Goal: Register for event/course

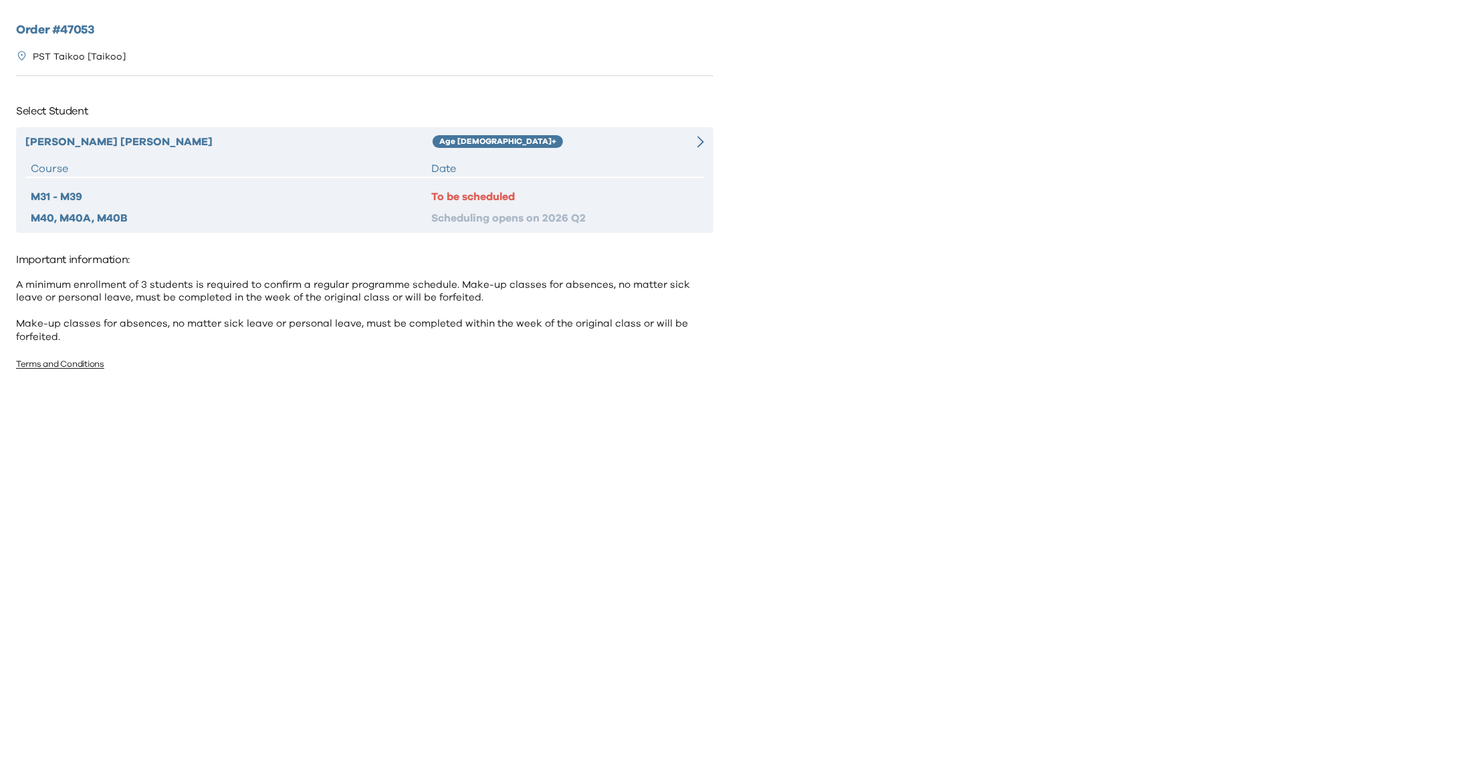
click at [569, 157] on div "Morris Ng Age 10+ Course Date M31 - M39 To be scheduled M40, M40A, M40B Schedul…" at bounding box center [365, 180] width 698 height 106
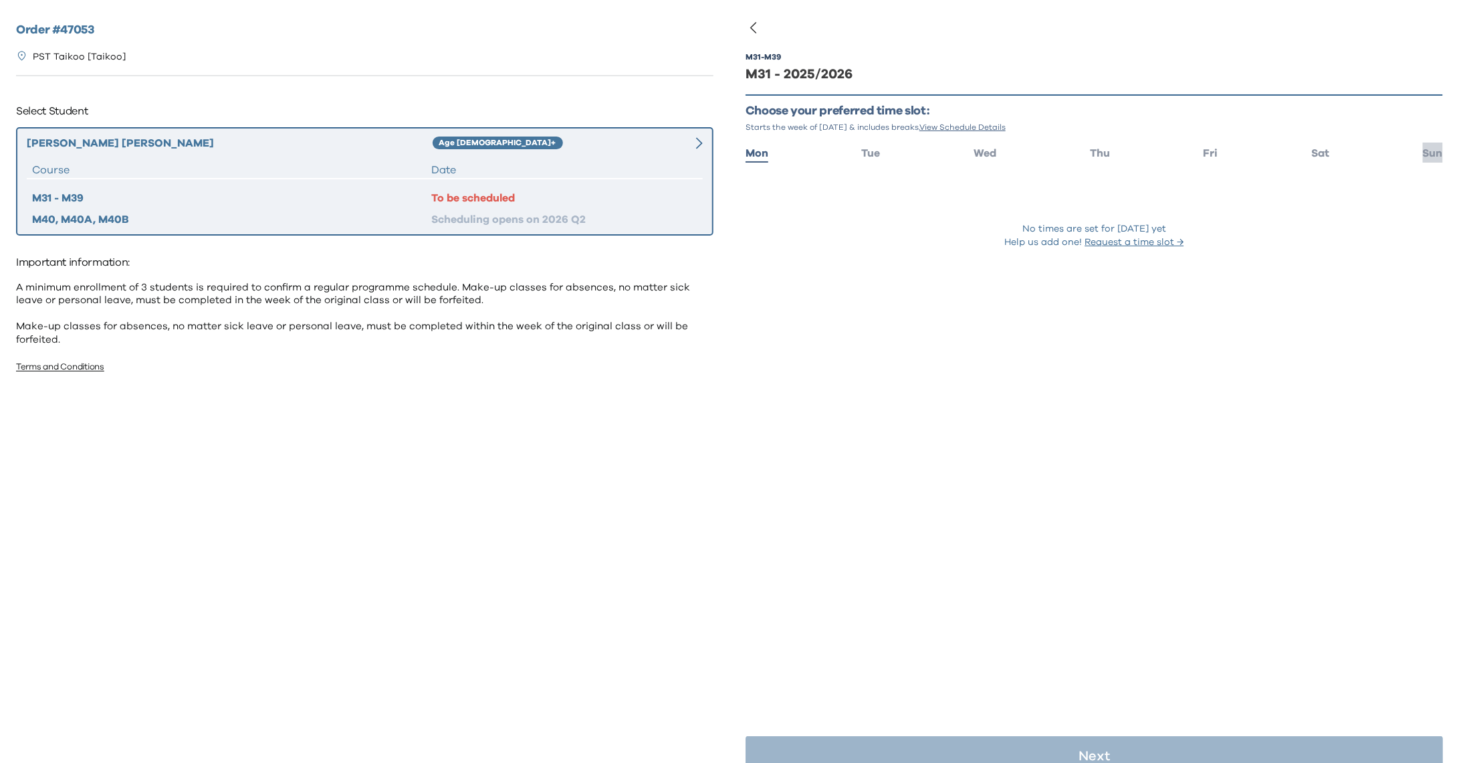
click at [1425, 151] on span "Sun" at bounding box center [1433, 153] width 20 height 11
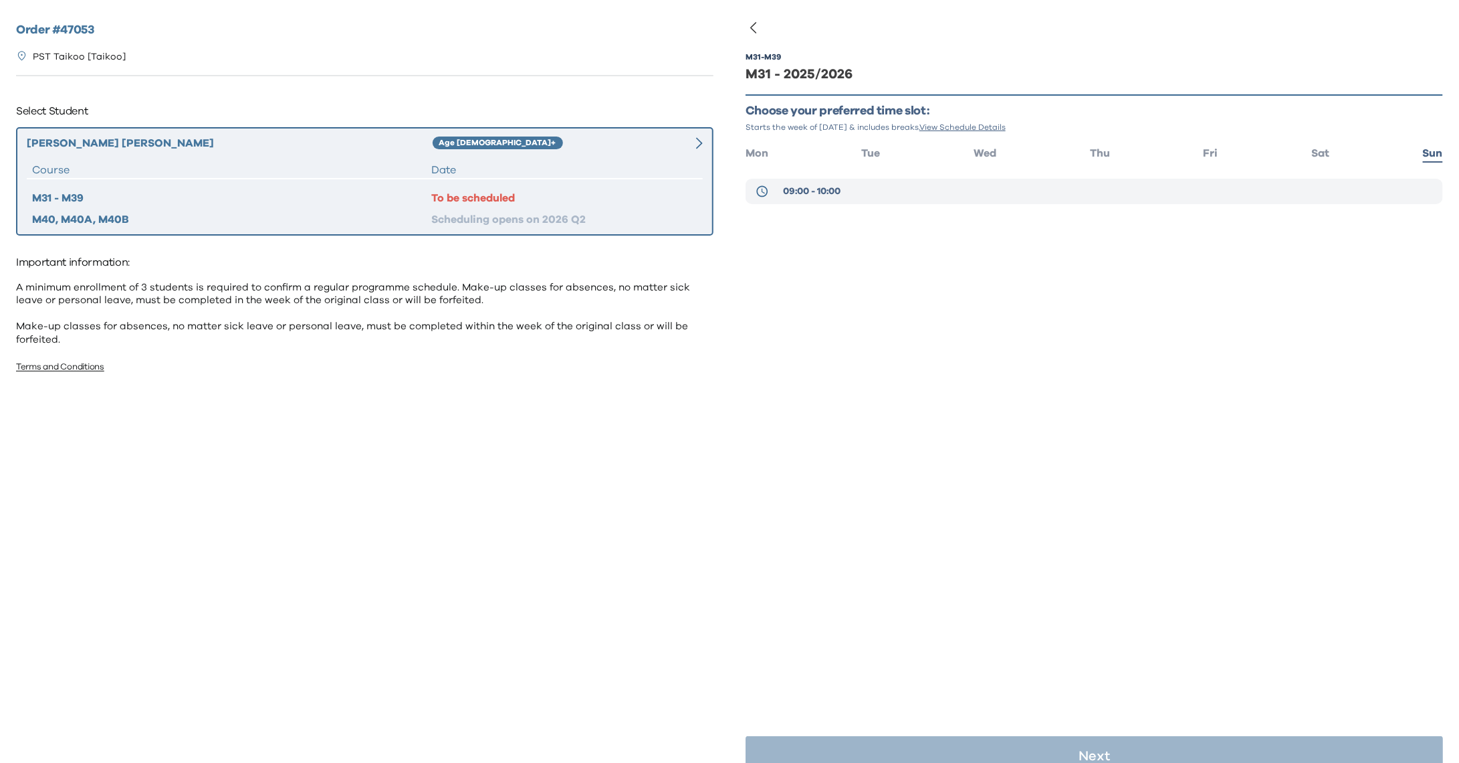
click at [1234, 187] on button "09:00 - 10:00" at bounding box center [1095, 191] width 698 height 25
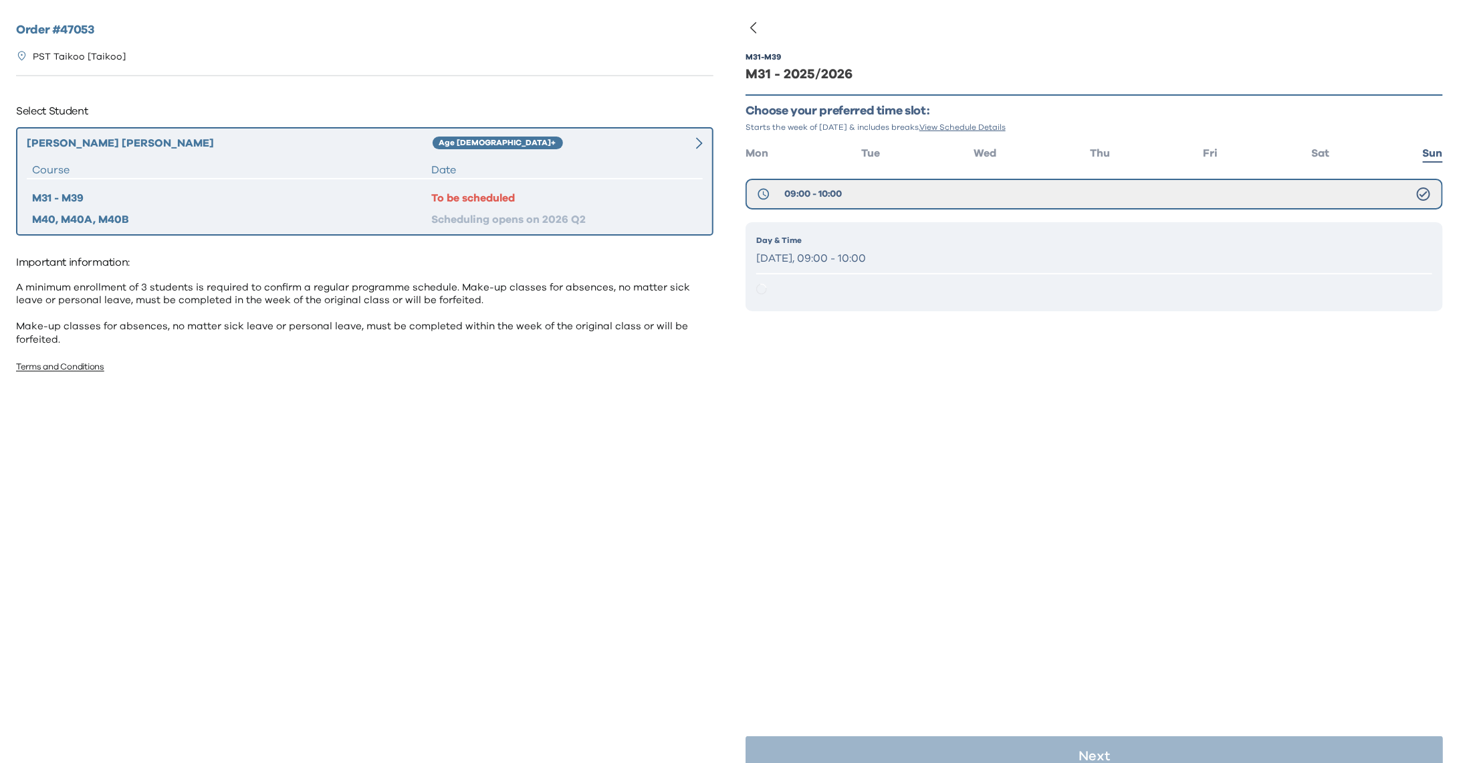
click at [1202, 245] on div "Day & Time Sunday, 09:00 - 10:00" at bounding box center [1094, 251] width 676 height 34
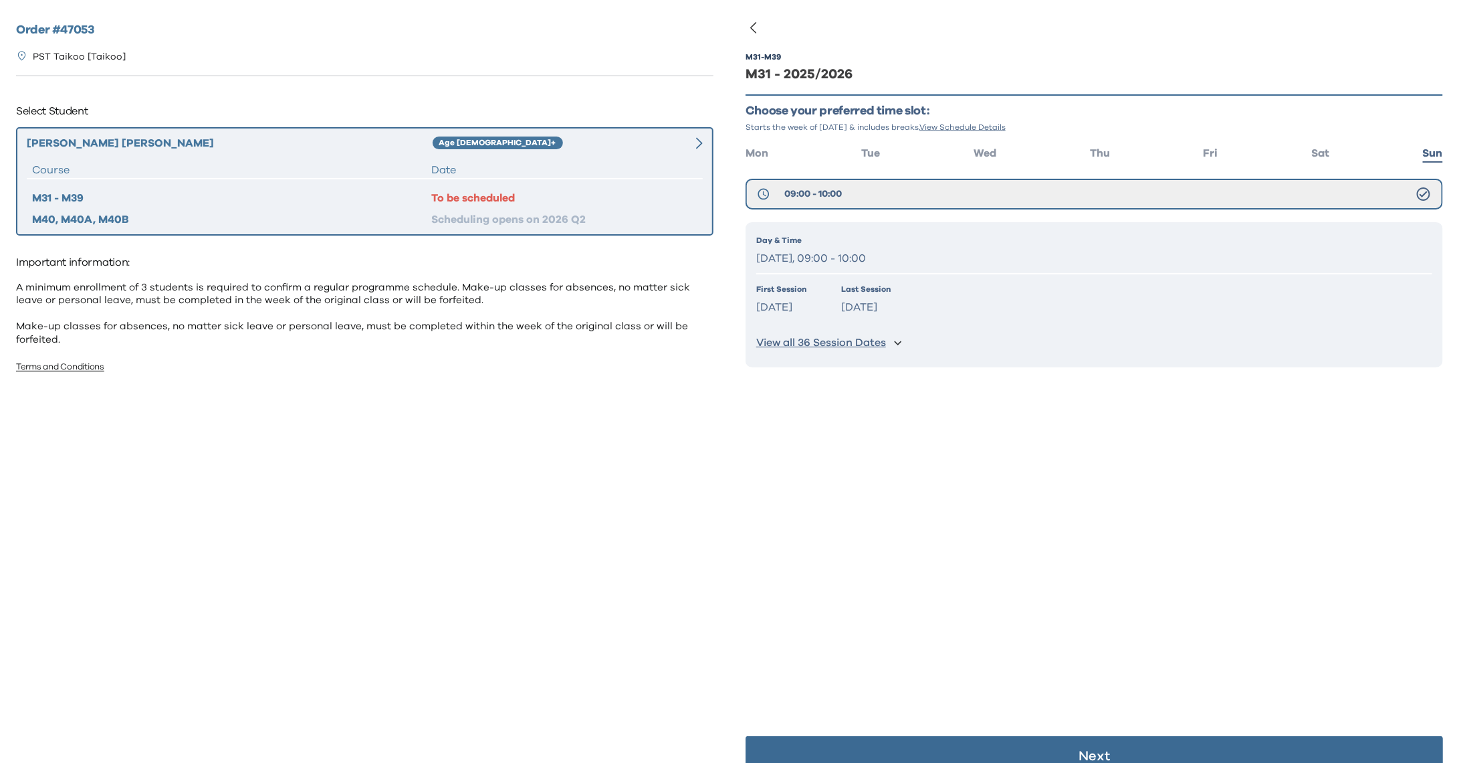
scroll to position [26, 0]
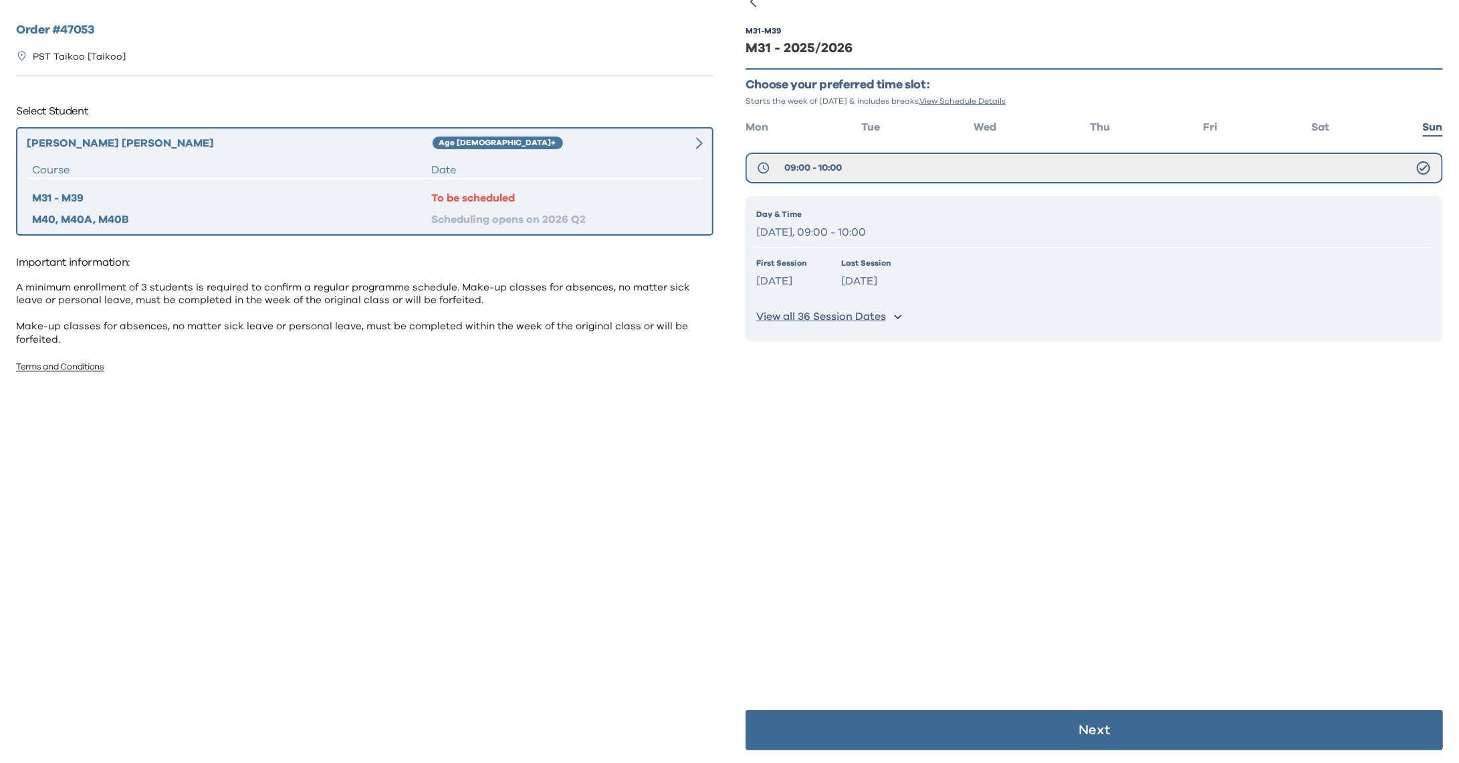
click at [848, 318] on p "View all 36 Session Dates" at bounding box center [821, 317] width 130 height 14
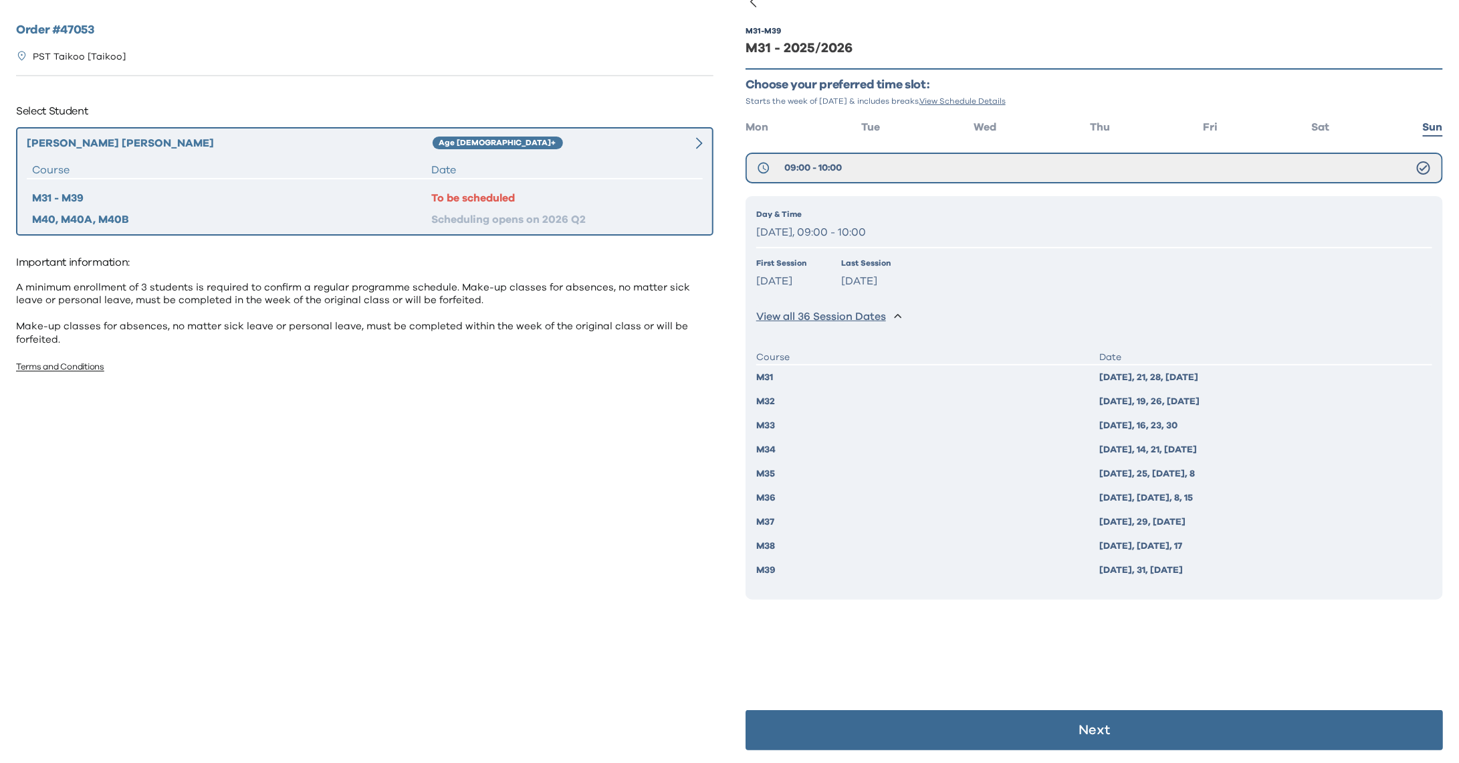
click at [1083, 727] on p "Next" at bounding box center [1094, 729] width 31 height 13
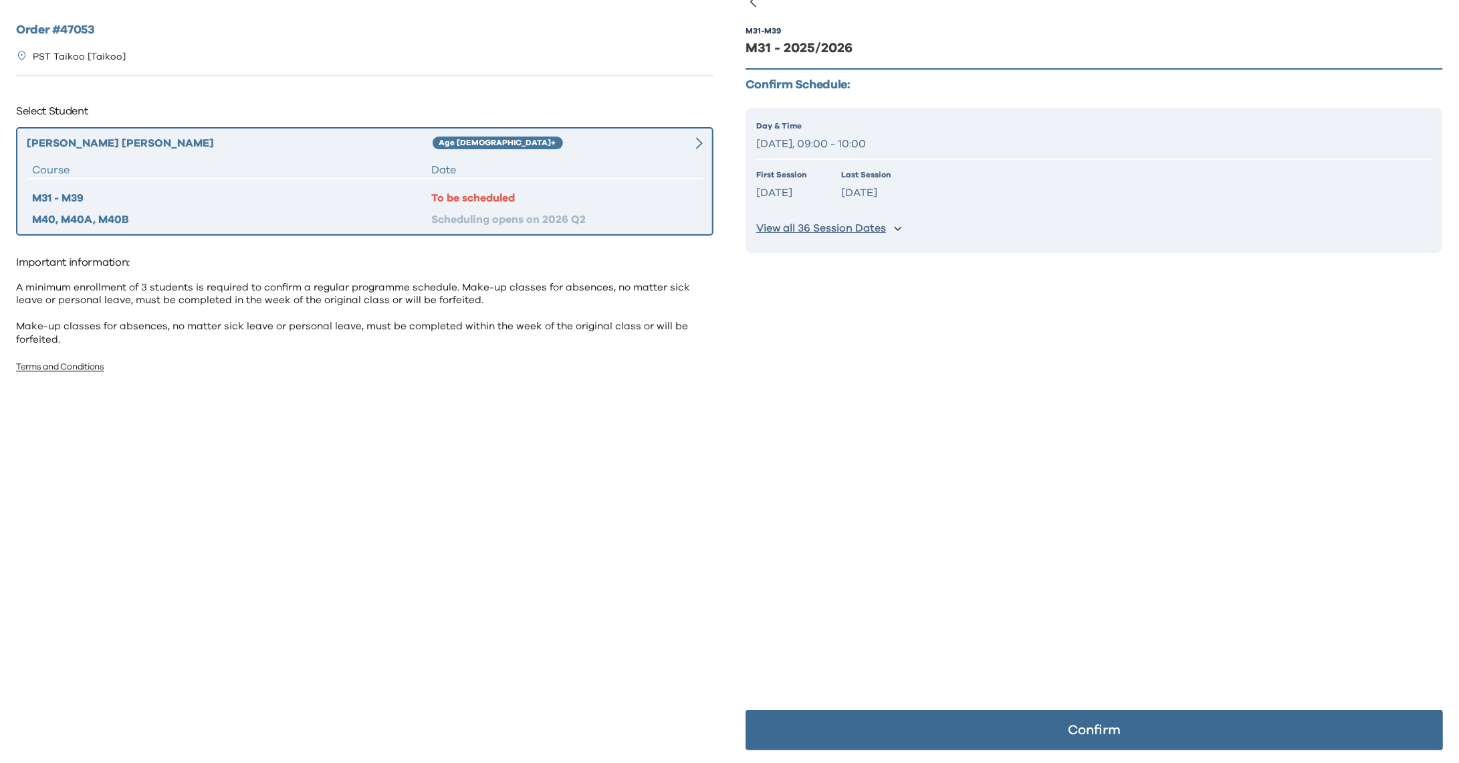
click at [1068, 733] on p "Confirm" at bounding box center [1094, 729] width 53 height 13
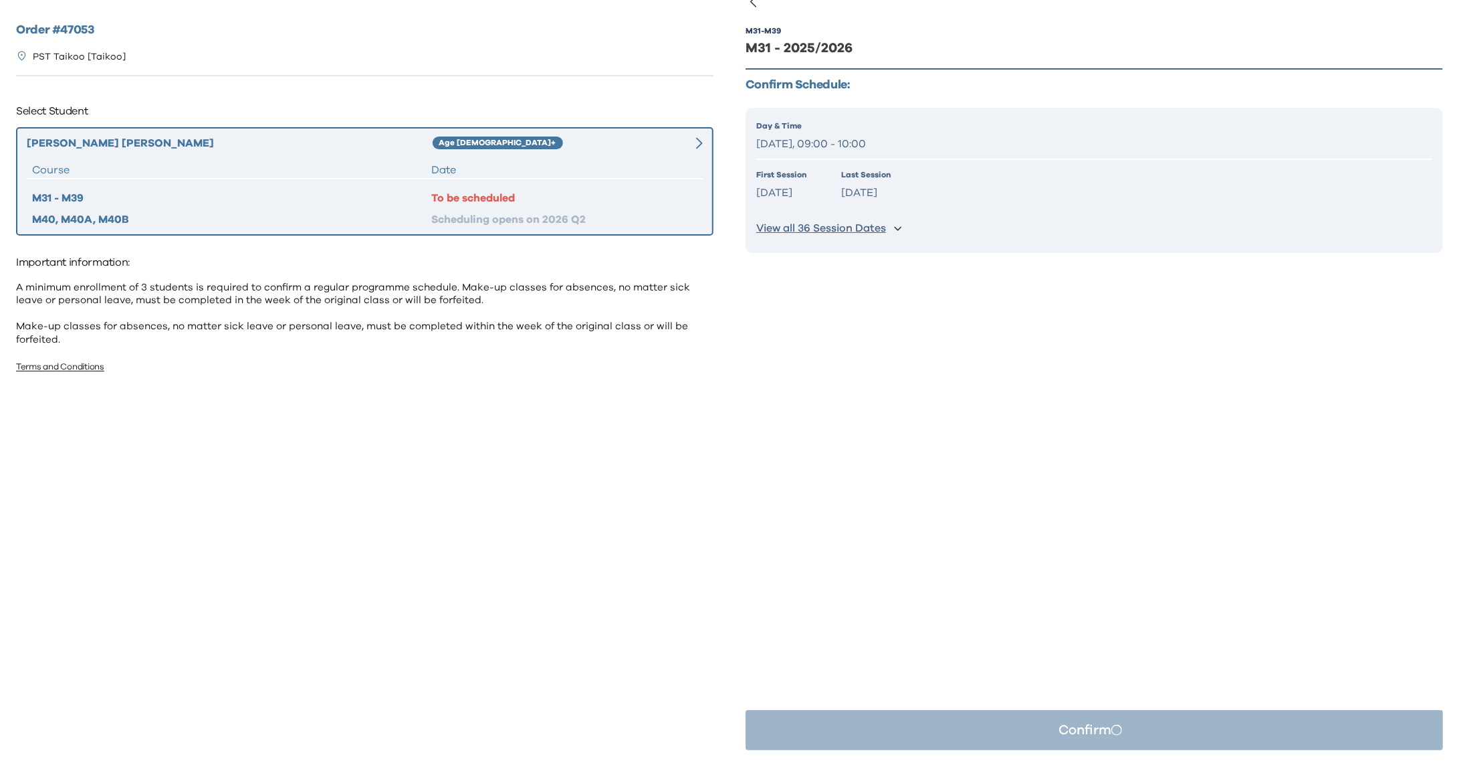
scroll to position [0, 0]
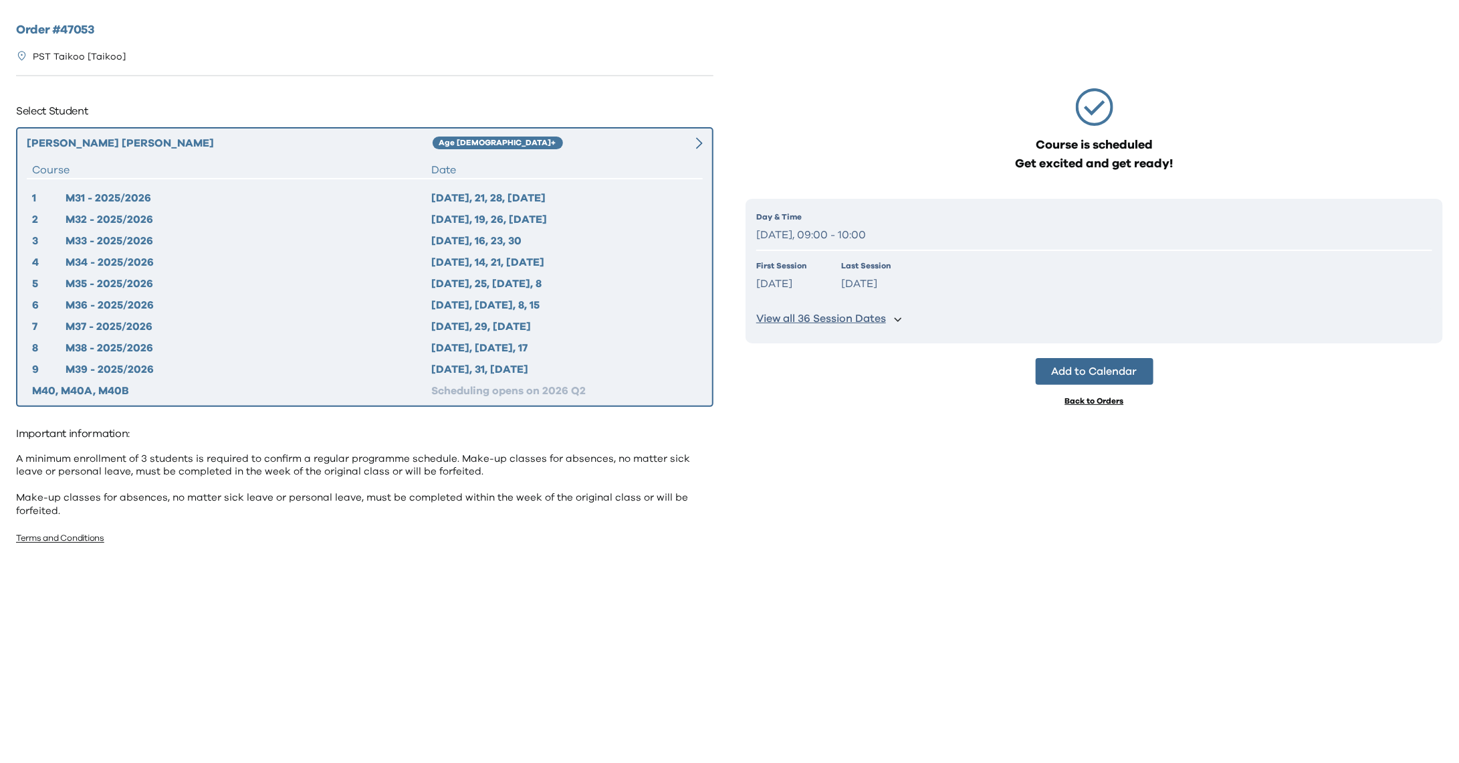
click at [783, 128] on div "Course is scheduled Get excited and get ready!" at bounding box center [1095, 130] width 698 height 85
